Goal: Task Accomplishment & Management: Use online tool/utility

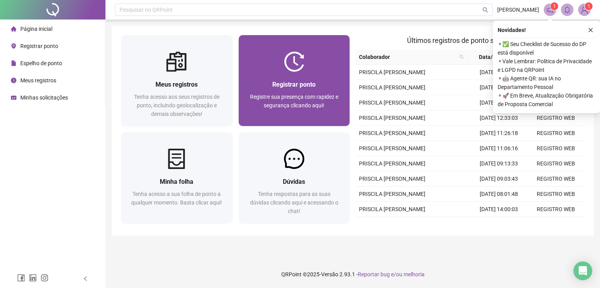
click at [293, 89] on div "Registrar ponto" at bounding box center [294, 85] width 93 height 10
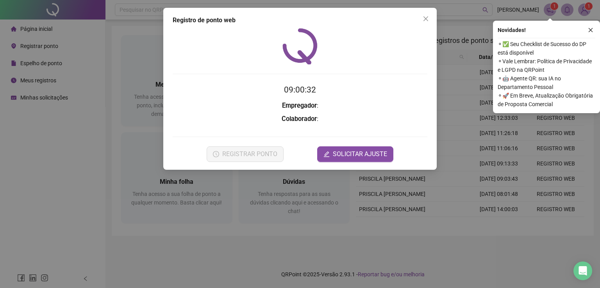
click at [428, 18] on icon "close" at bounding box center [426, 19] width 6 height 6
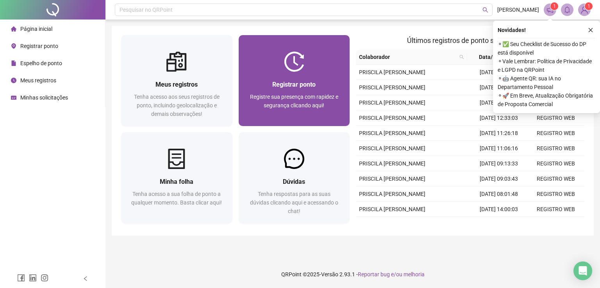
click at [322, 72] on div "Registrar ponto Registre sua presença com rapidez e segurança clicando aqui!" at bounding box center [294, 99] width 111 height 54
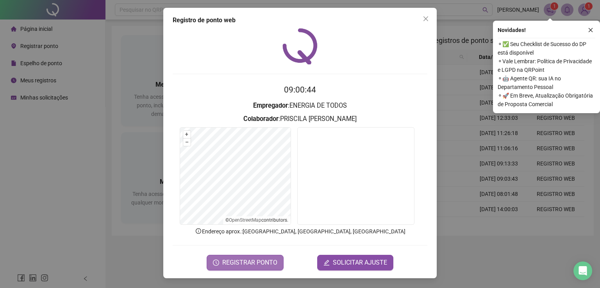
click at [256, 258] on span "REGISTRAR PONTO" at bounding box center [249, 262] width 55 height 9
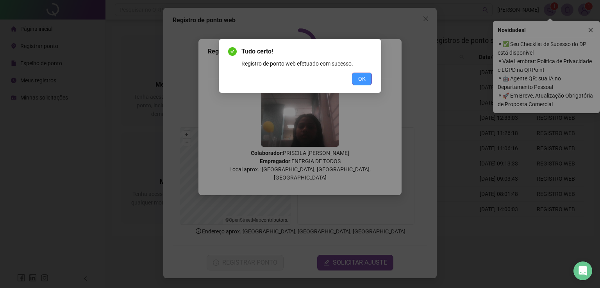
click at [361, 79] on span "OK" at bounding box center [361, 79] width 7 height 9
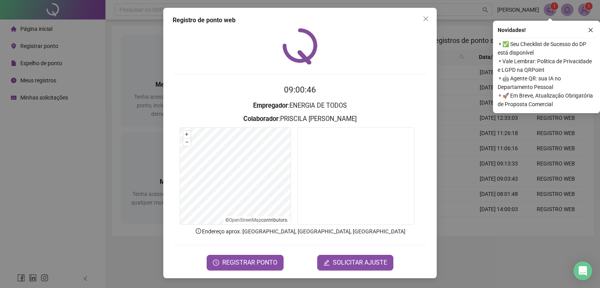
drag, startPoint x: 87, startPoint y: 144, endPoint x: 273, endPoint y: 10, distance: 228.9
click at [87, 143] on div "Registro de ponto web 09:00:46 Empregador : ENERGIA DE TODOS Colaborador : PRIS…" at bounding box center [300, 144] width 600 height 288
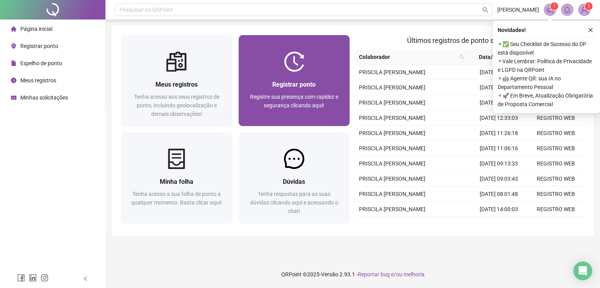
click at [308, 75] on div "Registrar ponto Registre sua presença com rapidez e segurança clicando aqui!" at bounding box center [294, 99] width 111 height 54
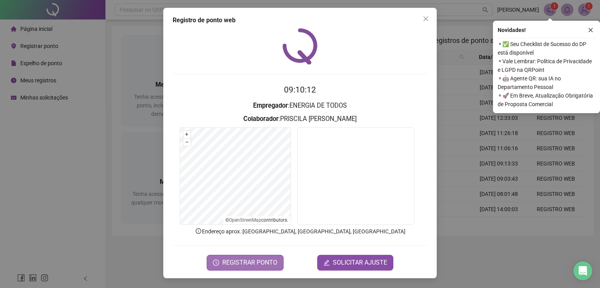
click at [231, 260] on span "REGISTRAR PONTO" at bounding box center [249, 262] width 55 height 9
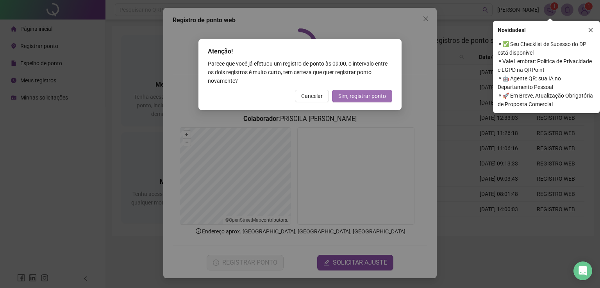
click at [363, 97] on span "Sim, registrar ponto" at bounding box center [362, 96] width 48 height 9
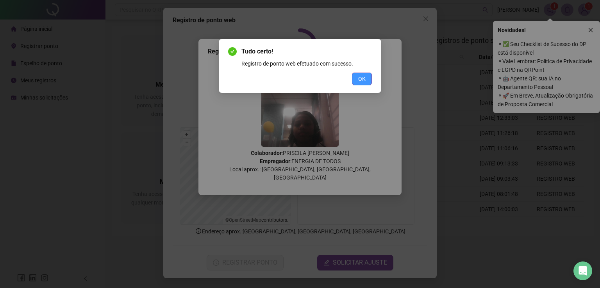
click at [361, 79] on span "OK" at bounding box center [361, 79] width 7 height 9
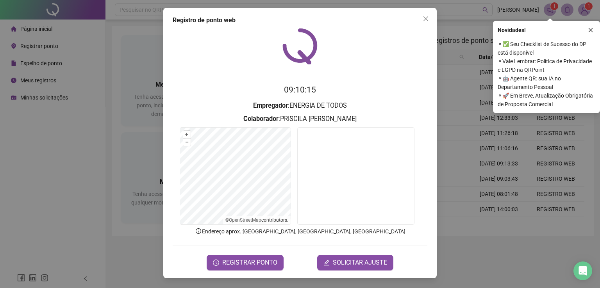
click at [81, 160] on div "Registro de ponto web 09:10:15 Empregador : ENERGIA DE TODOS Colaborador : PRIS…" at bounding box center [300, 144] width 600 height 288
